Goal: Task Accomplishment & Management: Manage account settings

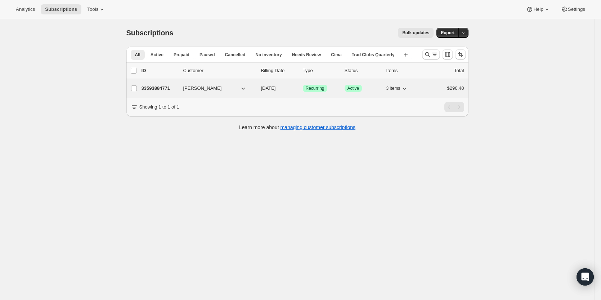
click at [157, 88] on p "33593884771" at bounding box center [160, 88] width 36 height 7
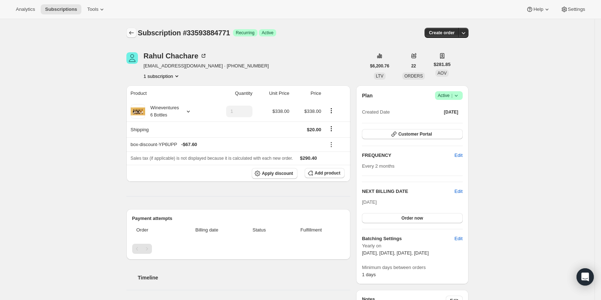
click at [132, 33] on icon "Subscriptions" at bounding box center [131, 32] width 7 height 7
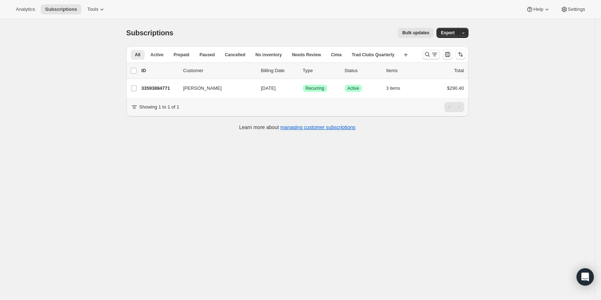
click at [431, 53] on icon "Search and filter results" at bounding box center [427, 54] width 7 height 7
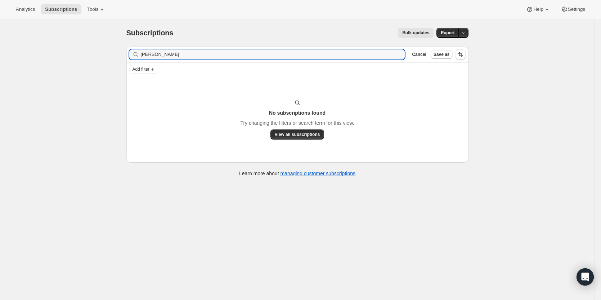
drag, startPoint x: 280, startPoint y: 58, endPoint x: -22, endPoint y: 112, distance: 305.9
click at [0, 112] on html "Analytics Subscriptions Tools Help Settings Skip to content Subscriptions. This…" at bounding box center [300, 150] width 601 height 300
type input "[PERSON_NAME]"
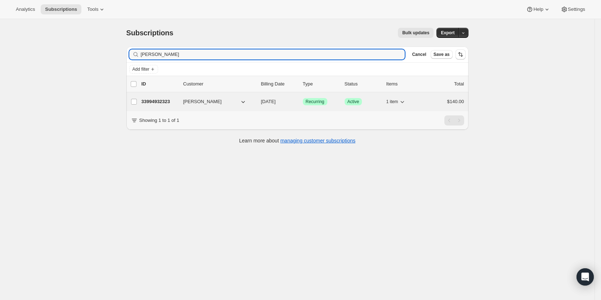
click at [165, 100] on p "33994932323" at bounding box center [160, 101] width 36 height 7
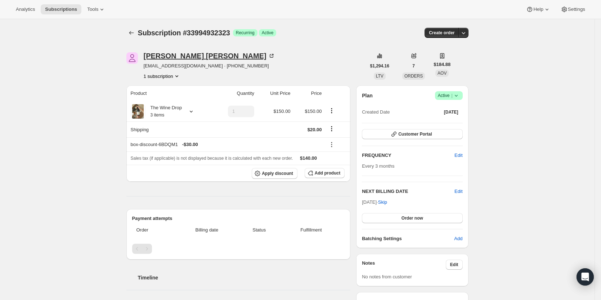
click at [152, 54] on div "[PERSON_NAME]" at bounding box center [209, 55] width 131 height 7
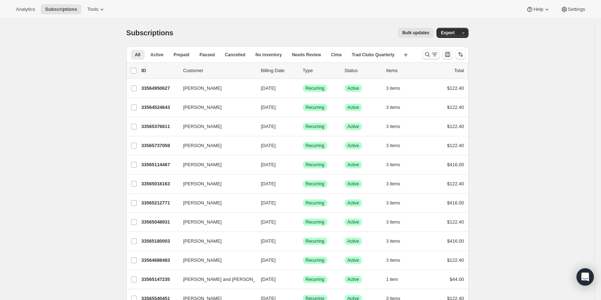
click at [434, 56] on icon "Search and filter results" at bounding box center [434, 54] width 7 height 7
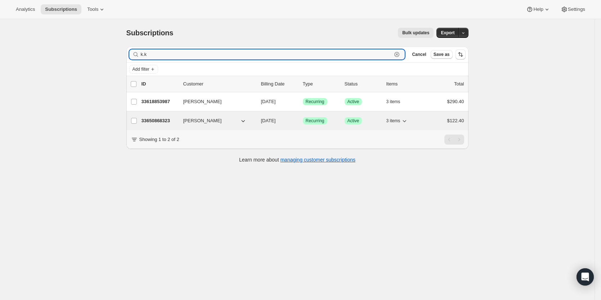
type input "k.k"
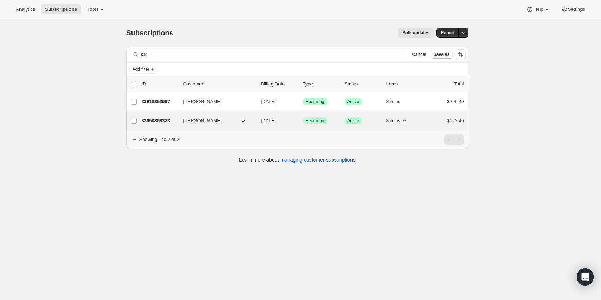
click at [202, 121] on span "Kathy Fitzpatrick" at bounding box center [202, 120] width 39 height 7
click at [161, 120] on p "33650868323" at bounding box center [160, 120] width 36 height 7
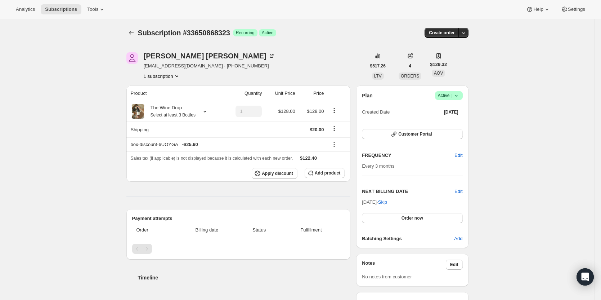
click at [462, 95] on span "Success Active |" at bounding box center [449, 95] width 28 height 9
click at [462, 120] on span "Cancel subscription" at bounding box center [451, 121] width 41 height 5
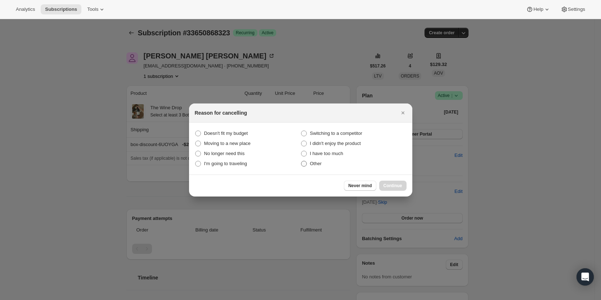
click at [317, 164] on span "Other" at bounding box center [316, 163] width 12 height 5
click at [301, 161] on input "Other" at bounding box center [301, 161] width 0 height 0
radio input "true"
click at [388, 185] on span "Continue" at bounding box center [393, 186] width 19 height 6
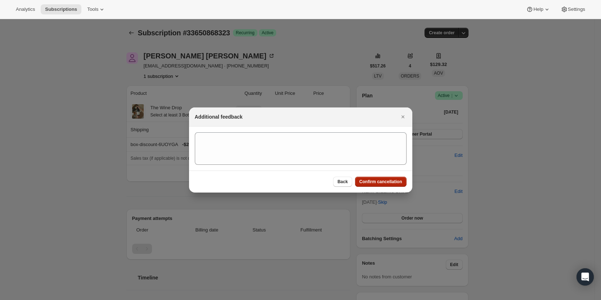
click at [390, 179] on span "Confirm cancellation" at bounding box center [380, 182] width 43 height 6
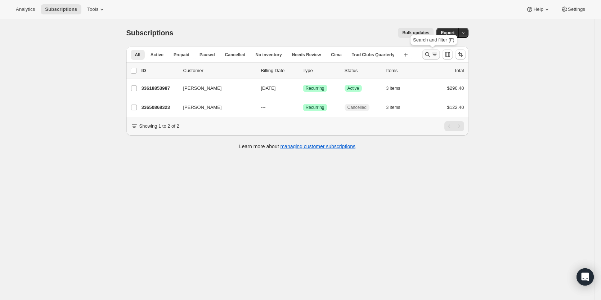
click at [435, 55] on icon "Search and filter results" at bounding box center [434, 54] width 7 height 7
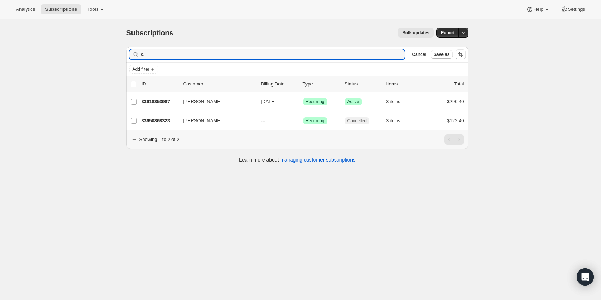
type input "k"
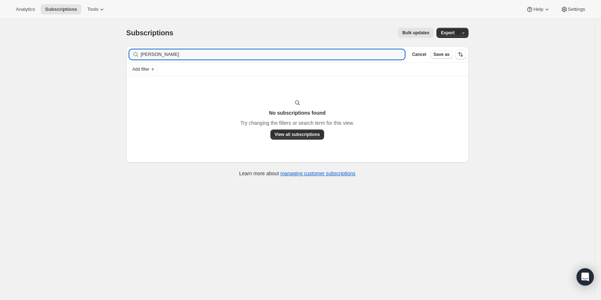
drag, startPoint x: 131, startPoint y: 50, endPoint x: 86, endPoint y: 46, distance: 44.8
click at [86, 46] on div "Subscriptions. This page is ready Subscriptions Bulk updates More actions Bulk …" at bounding box center [297, 169] width 595 height 300
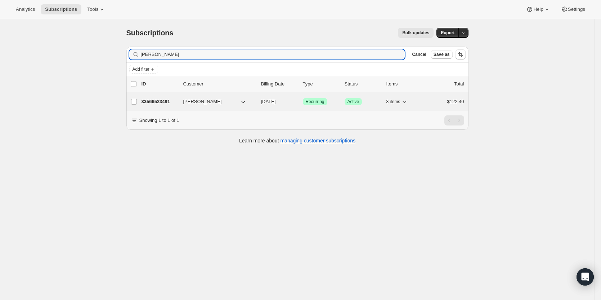
type input "poston"
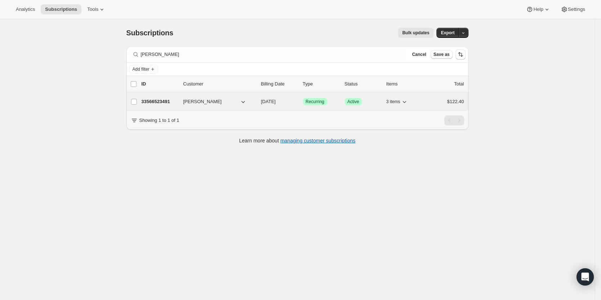
click at [156, 100] on p "33566523491" at bounding box center [160, 101] width 36 height 7
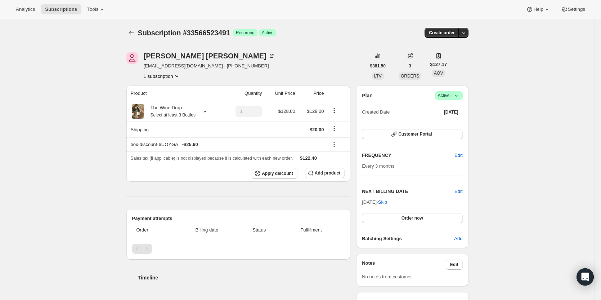
click at [457, 95] on icon at bounding box center [456, 96] width 3 height 2
click at [451, 124] on span "Cancel subscription" at bounding box center [451, 121] width 41 height 5
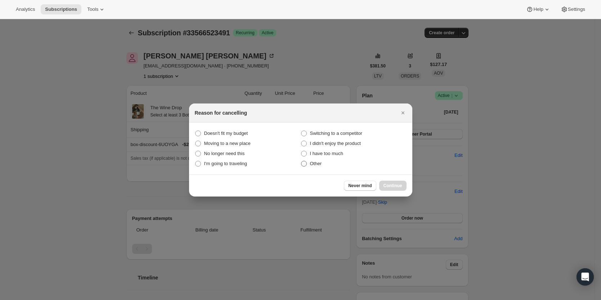
click at [319, 166] on span "Other" at bounding box center [316, 163] width 12 height 7
click at [301, 161] on input "Other" at bounding box center [301, 161] width 0 height 0
radio input "true"
click at [392, 185] on span "Continue" at bounding box center [393, 186] width 19 height 6
